Goal: Task Accomplishment & Management: Use online tool/utility

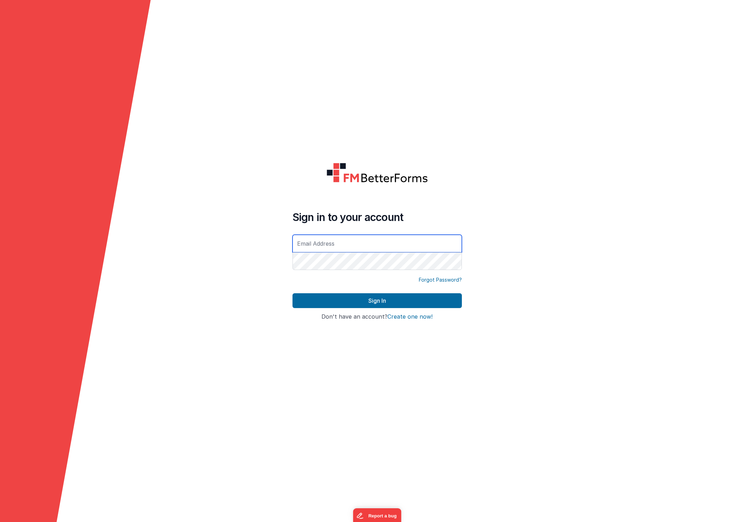
type input "[EMAIL_ADDRESS][DOMAIN_NAME]"
click at [402, 301] on button "Sign In" at bounding box center [376, 300] width 169 height 15
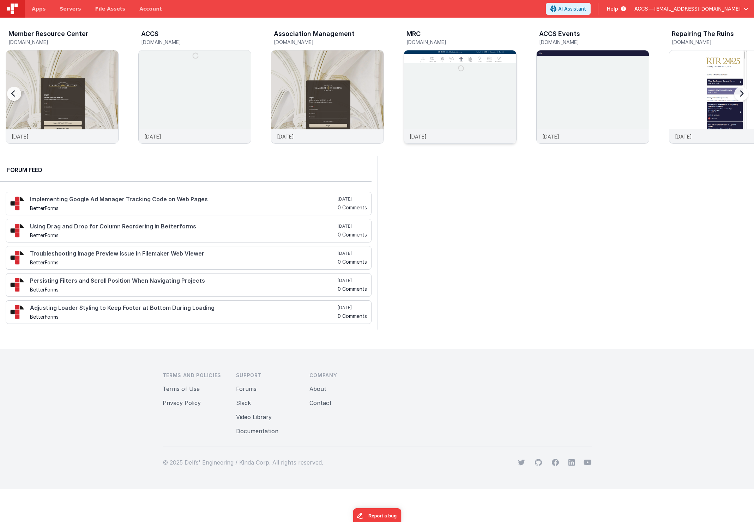
click at [434, 110] on img at bounding box center [460, 106] width 112 height 112
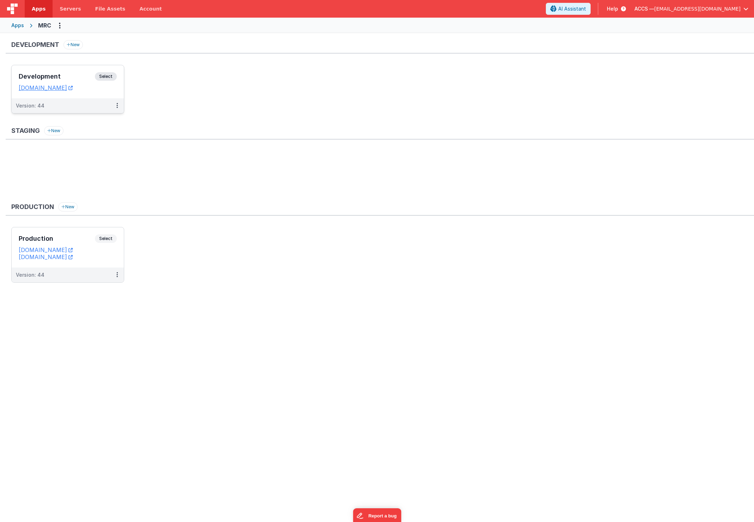
click at [66, 75] on h3 "Development" at bounding box center [57, 76] width 76 height 7
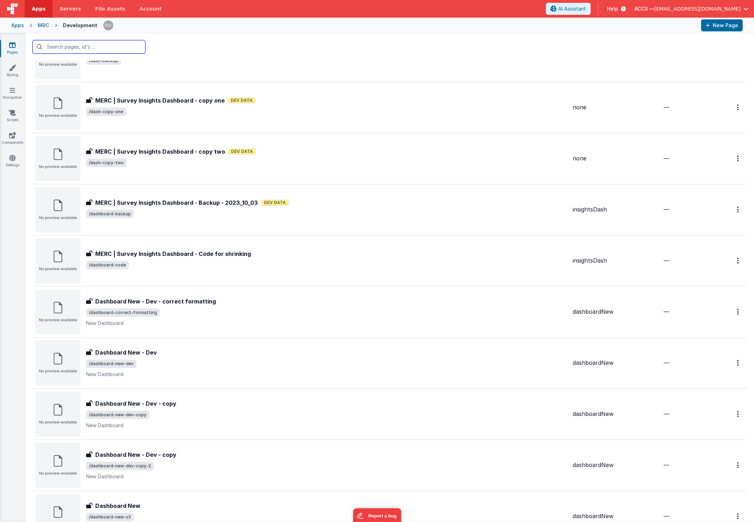
scroll to position [142, 0]
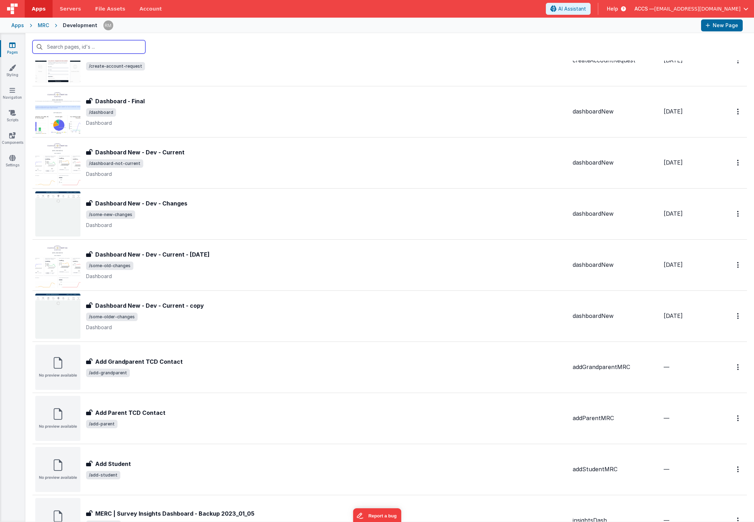
click at [85, 44] on input "text" at bounding box center [88, 46] width 113 height 13
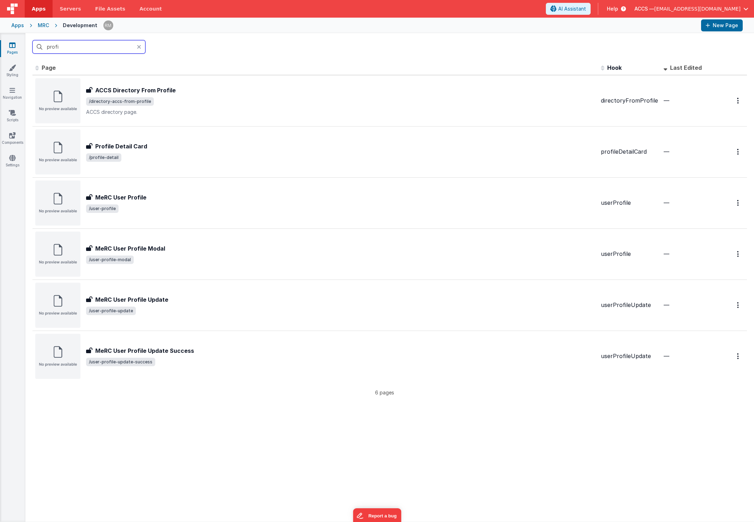
scroll to position [0, 0]
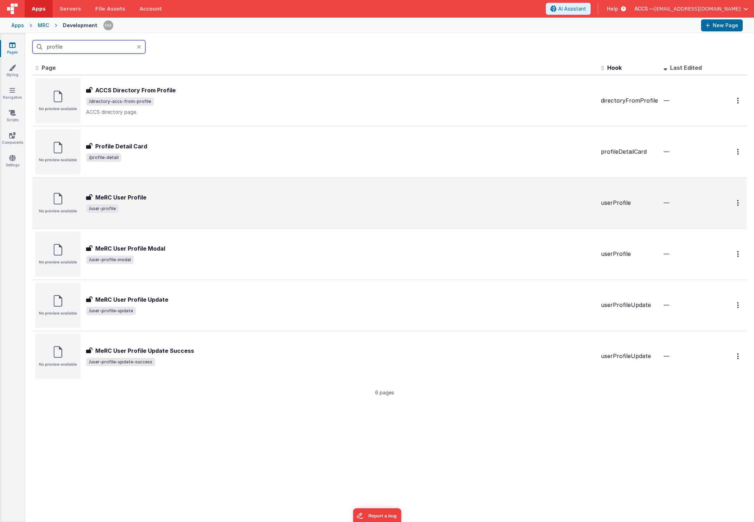
type input "profile"
click at [171, 200] on div "MeRC User Profile" at bounding box center [340, 197] width 509 height 8
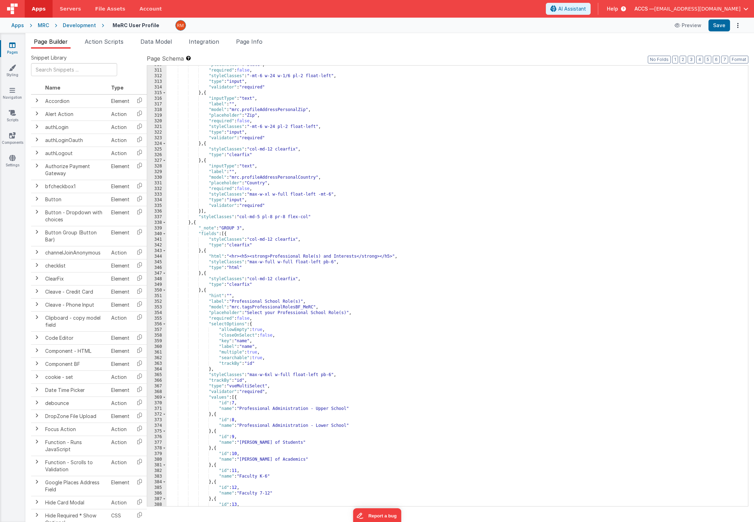
scroll to position [1786, 0]
click at [242, 44] on span "Page Info" at bounding box center [249, 41] width 26 height 7
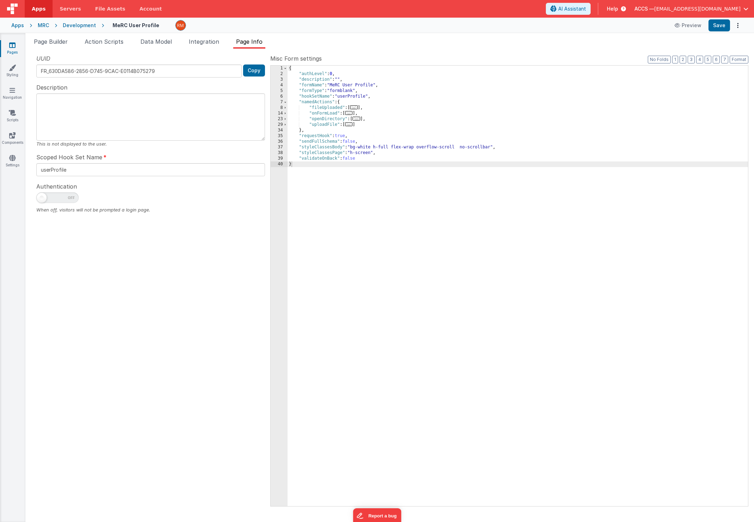
click at [13, 49] on link "Pages" at bounding box center [12, 49] width 25 height 14
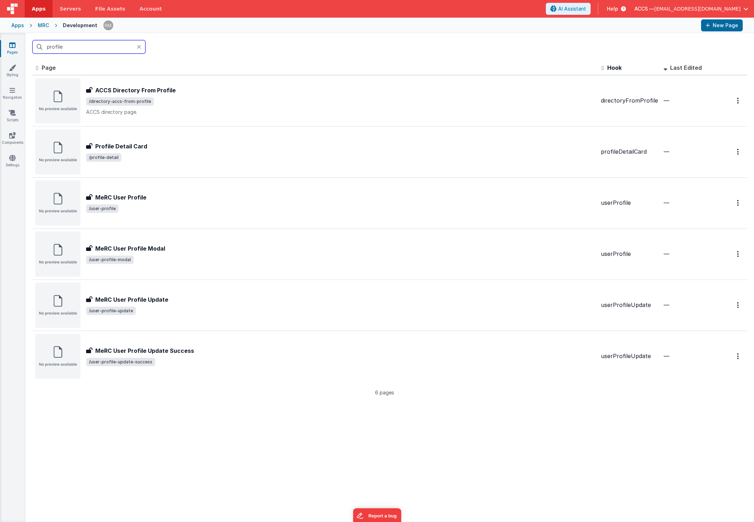
click at [136, 47] on input "profile" at bounding box center [88, 46] width 113 height 13
click at [138, 48] on icon at bounding box center [139, 47] width 4 height 6
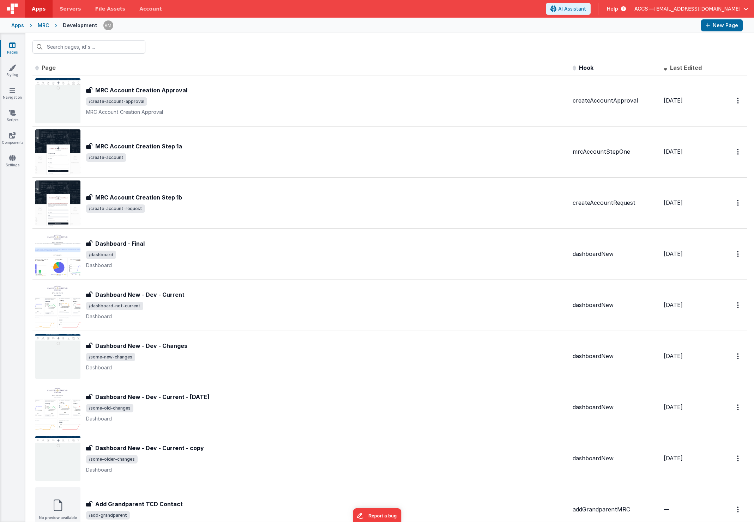
click at [22, 27] on div "Apps" at bounding box center [17, 25] width 13 height 7
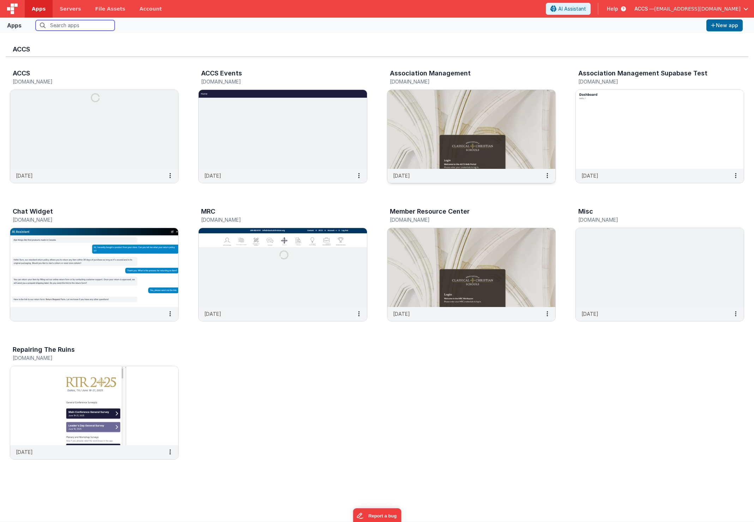
scroll to position [6, 0]
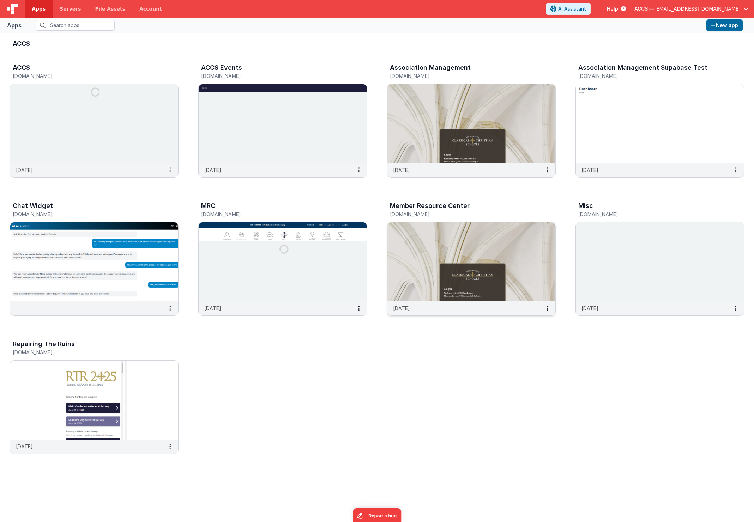
click at [491, 243] on img at bounding box center [471, 261] width 168 height 79
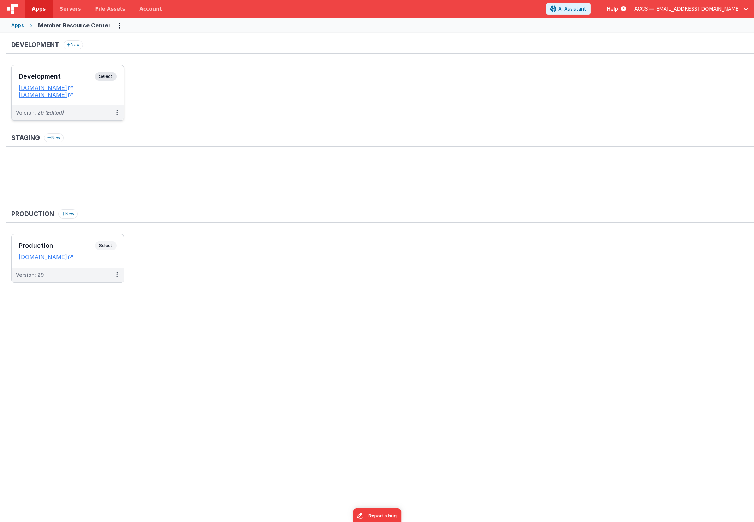
click at [83, 83] on div "Development Select" at bounding box center [68, 78] width 98 height 12
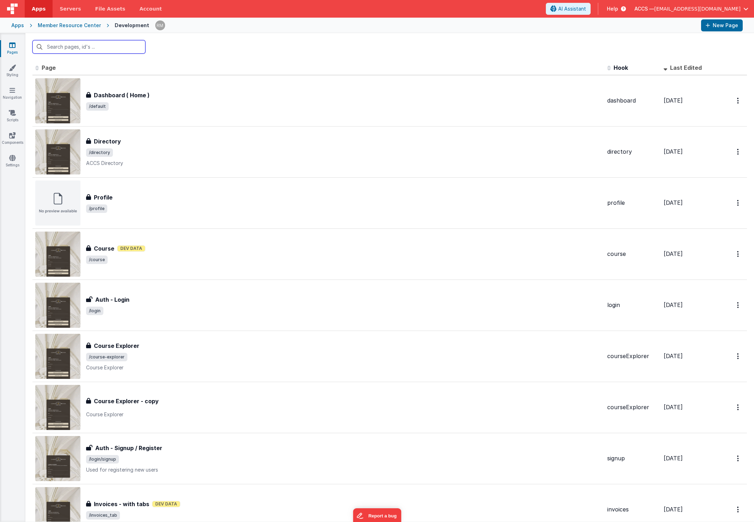
scroll to position [9, 0]
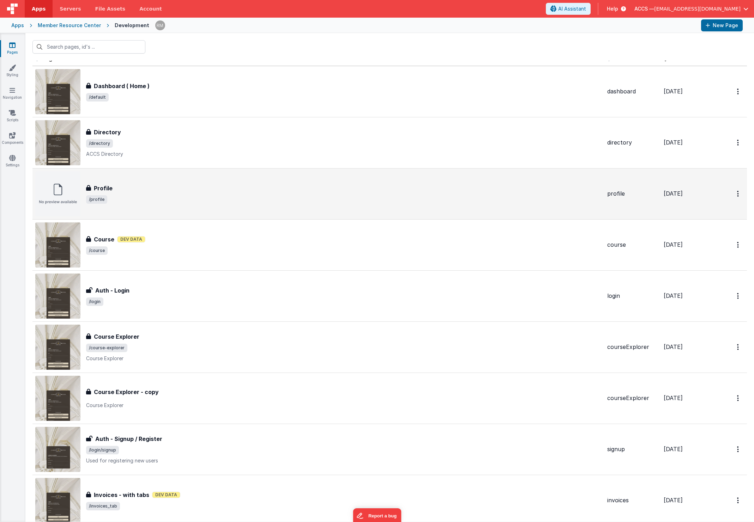
click at [202, 188] on div "Profile" at bounding box center [343, 188] width 515 height 8
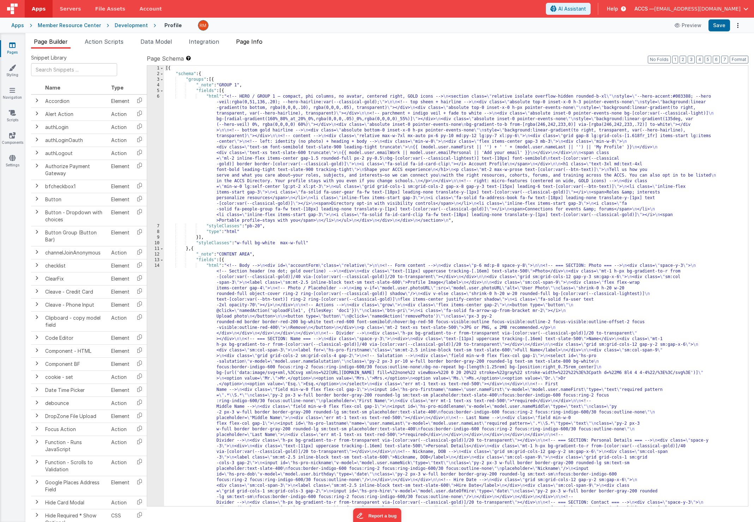
click at [254, 46] on li "Page Info" at bounding box center [249, 42] width 32 height 11
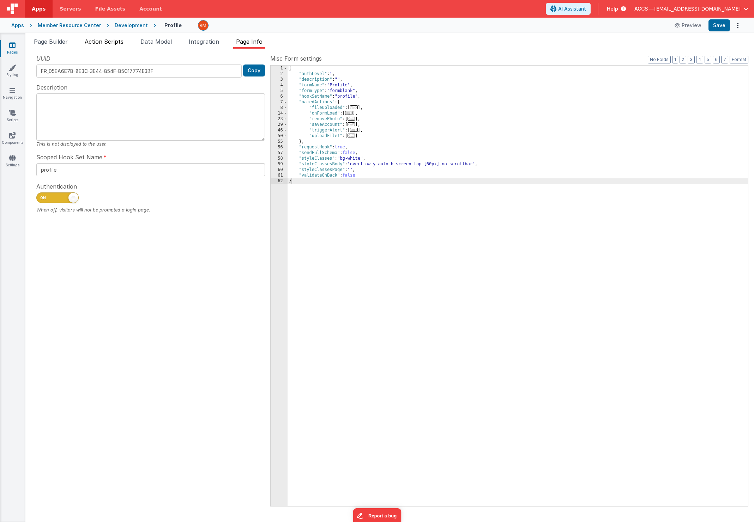
click at [98, 44] on span "Action Scripts" at bounding box center [104, 41] width 39 height 7
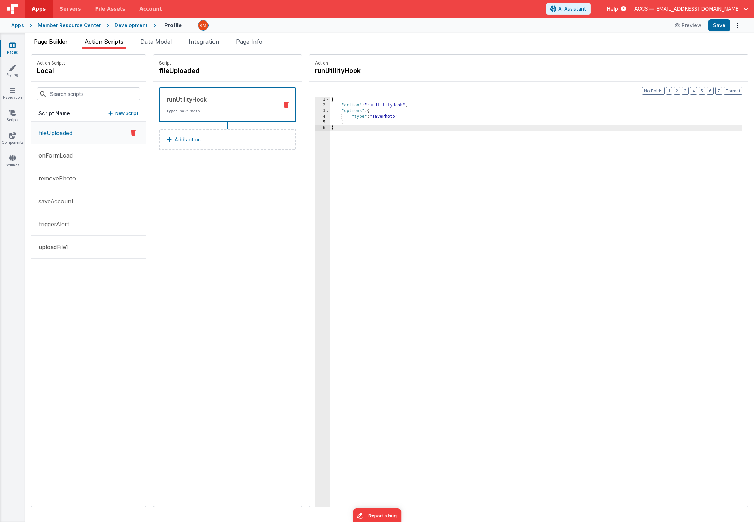
click at [34, 44] on span "Page Builder" at bounding box center [51, 41] width 34 height 7
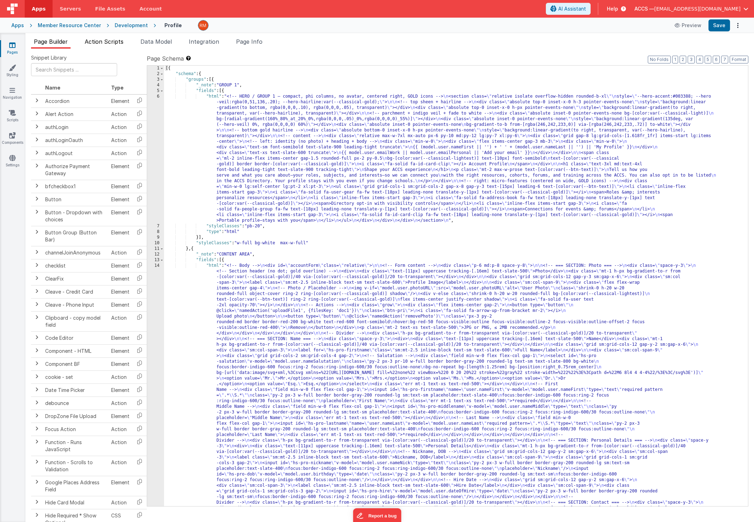
click at [118, 42] on span "Action Scripts" at bounding box center [104, 41] width 39 height 7
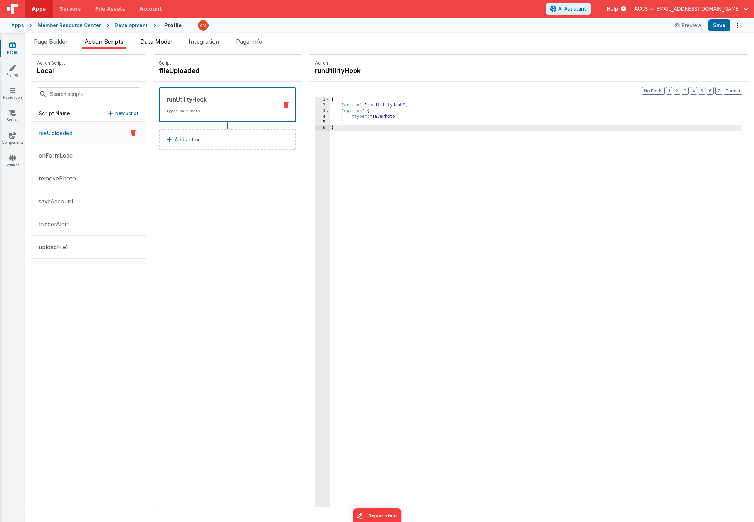
click at [151, 43] on span "Data Model" at bounding box center [155, 41] width 31 height 7
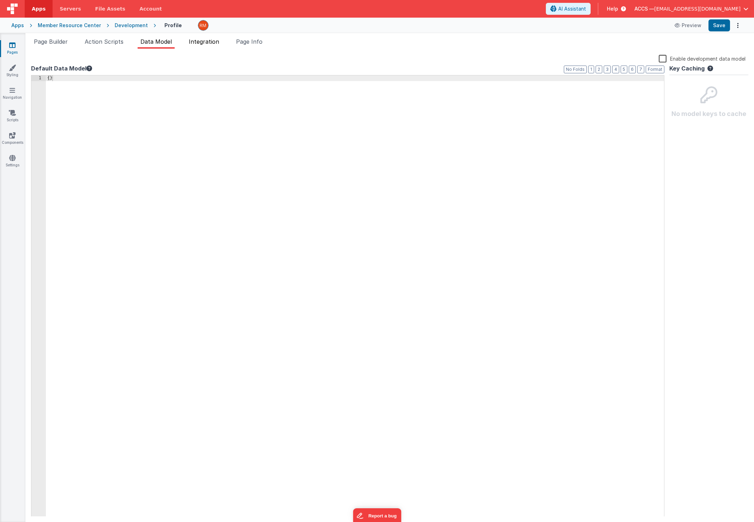
click at [204, 41] on span "Integration" at bounding box center [204, 41] width 30 height 7
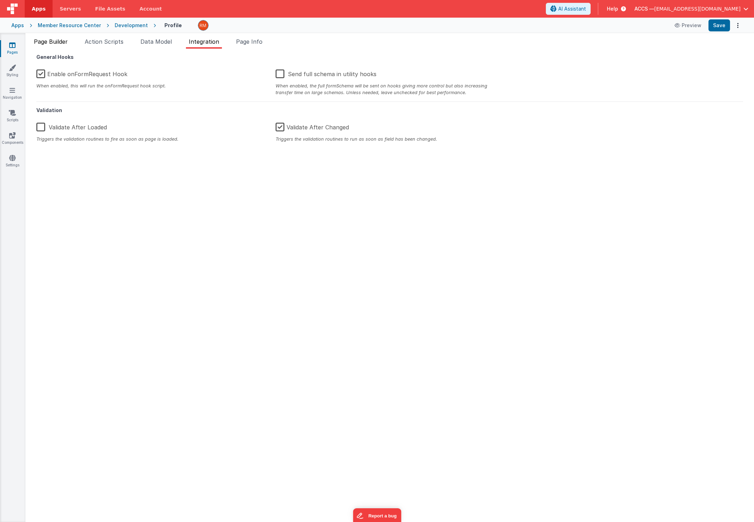
click at [57, 43] on span "Page Builder" at bounding box center [51, 41] width 34 height 7
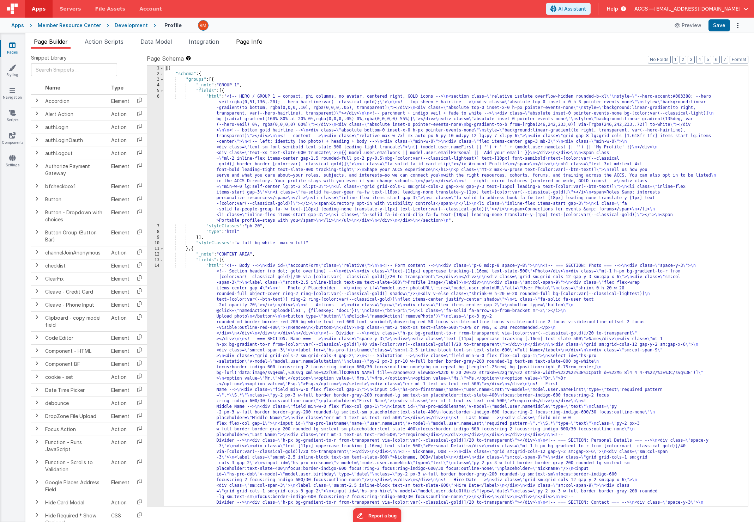
click at [250, 42] on span "Page Info" at bounding box center [249, 41] width 26 height 7
